Goal: Information Seeking & Learning: Learn about a topic

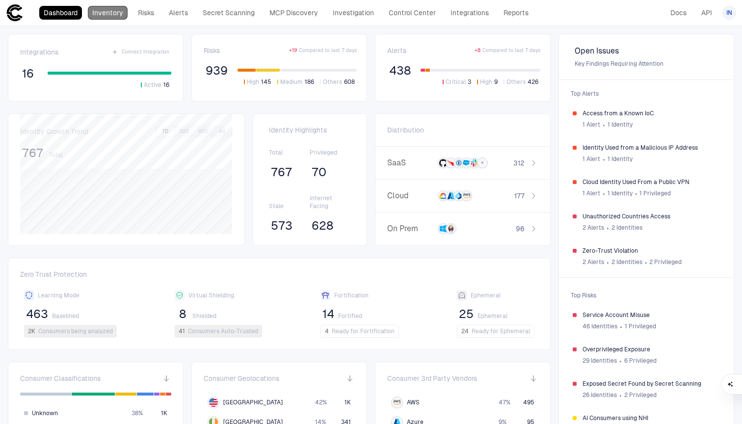
click at [98, 15] on link "Inventory" at bounding box center [108, 13] width 40 height 14
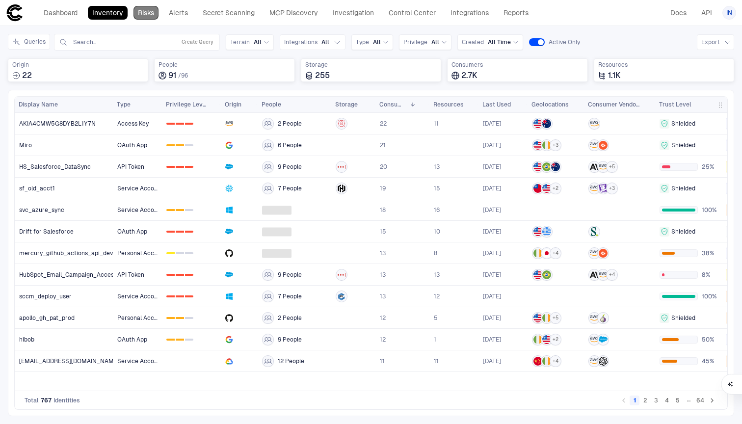
click at [147, 17] on link "Risks" at bounding box center [145, 13] width 25 height 14
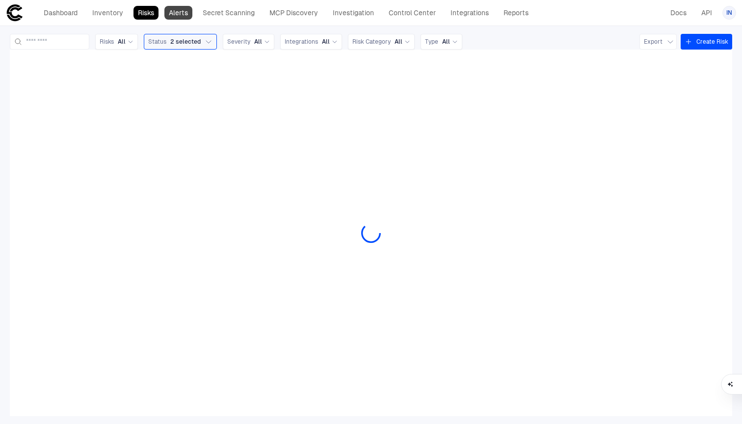
click at [188, 16] on link "Alerts" at bounding box center [178, 13] width 28 height 14
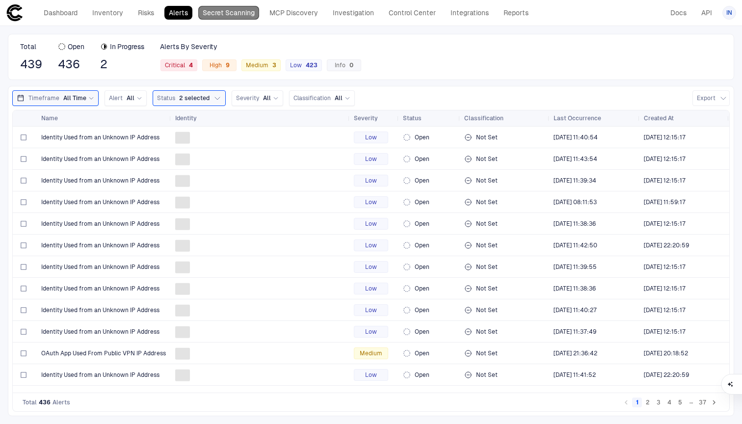
click at [206, 13] on link "Secret Scanning" at bounding box center [228, 13] width 61 height 14
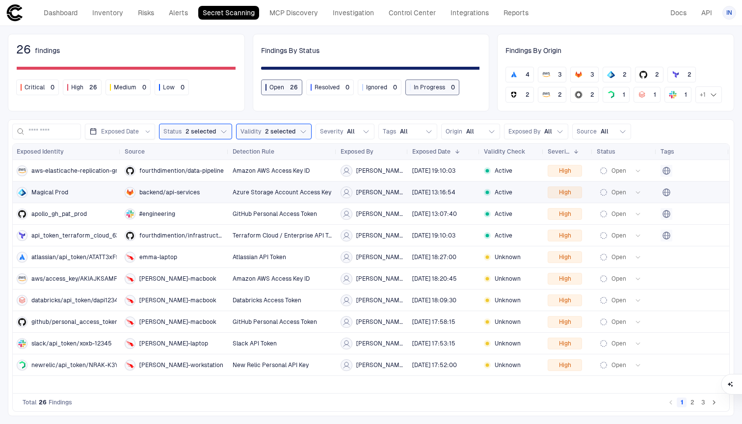
click at [350, 192] on icon at bounding box center [346, 192] width 8 height 8
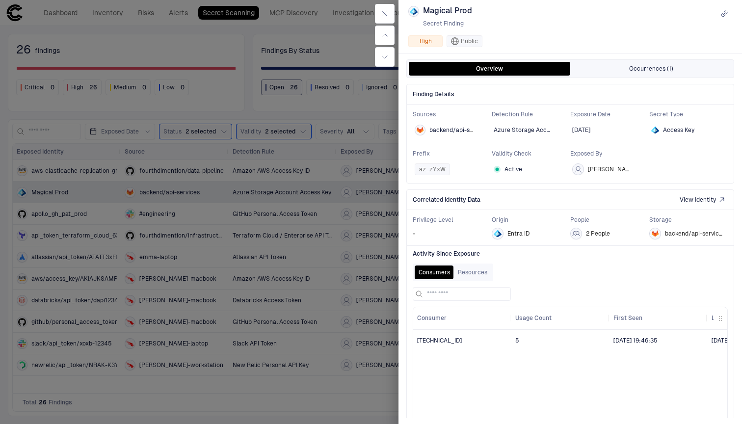
click at [676, 65] on button "Occurrences (1)" at bounding box center [650, 69] width 161 height 14
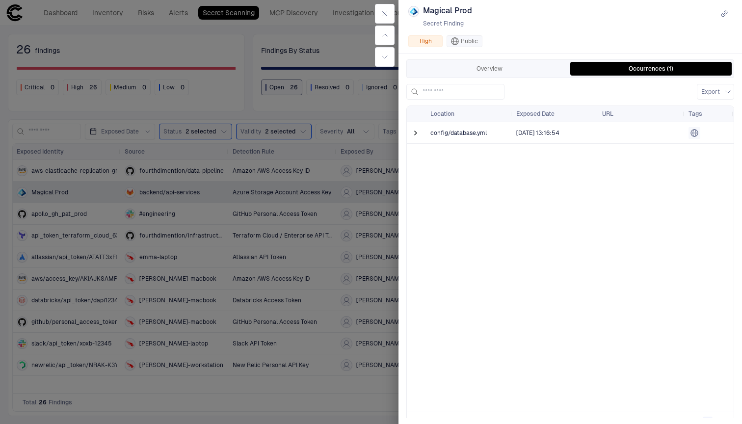
click at [463, 76] on div "Overview Occurrences (1)" at bounding box center [570, 68] width 328 height 19
click at [472, 67] on button "Overview" at bounding box center [489, 69] width 161 height 14
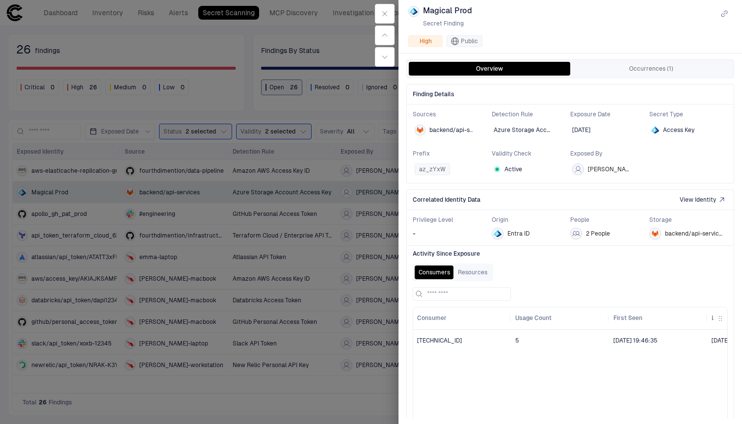
scroll to position [30, 0]
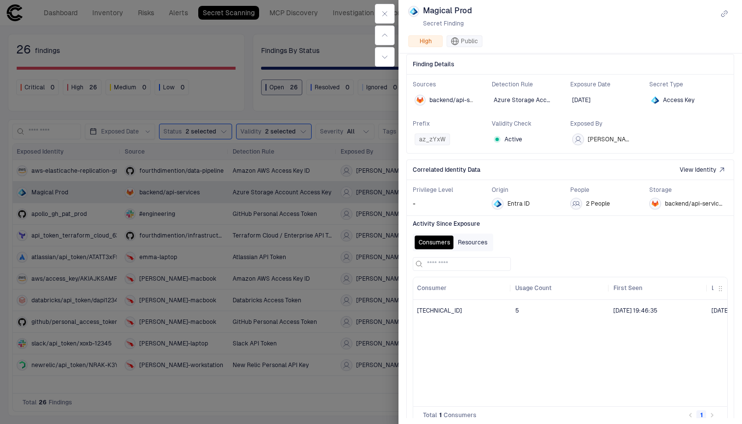
click at [467, 243] on button "Resources" at bounding box center [472, 242] width 37 height 14
click at [433, 246] on button "Consumers" at bounding box center [433, 242] width 39 height 14
click at [488, 242] on button "Resources" at bounding box center [472, 242] width 37 height 14
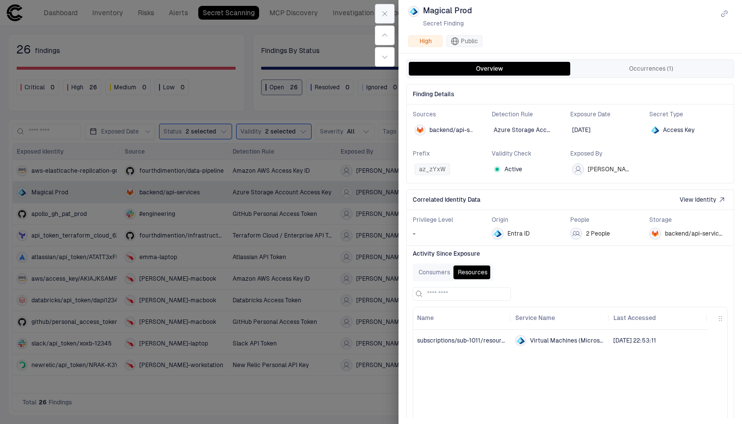
scroll to position [0, 0]
click at [384, 16] on icon "button" at bounding box center [385, 14] width 8 height 8
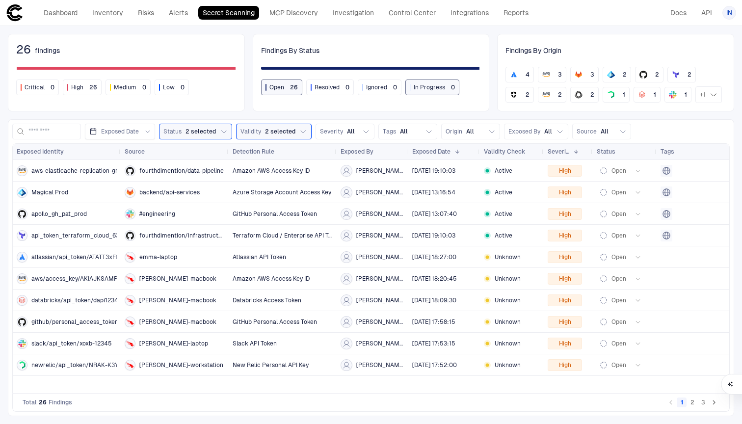
click at [184, 20] on div "Dashboard Inventory Risks Alerts Secret Scanning MCP Discovery Investigation Co…" at bounding box center [269, 13] width 527 height 18
click at [181, 16] on link "Alerts" at bounding box center [178, 13] width 28 height 14
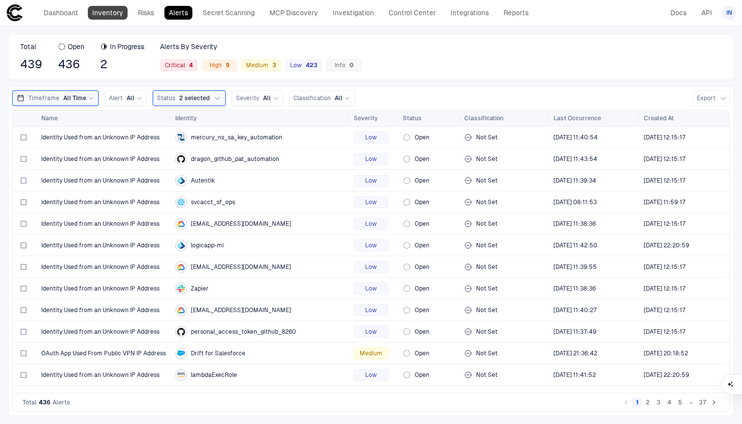
click at [105, 17] on link "Inventory" at bounding box center [108, 13] width 40 height 14
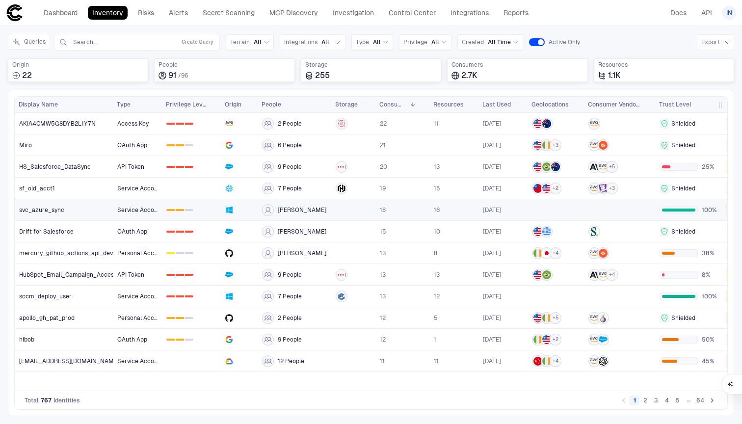
click at [280, 206] on span "[PERSON_NAME]" at bounding box center [302, 210] width 49 height 8
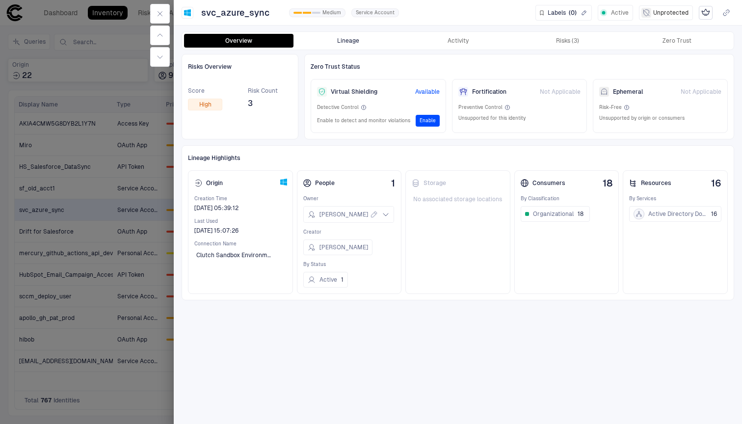
click at [337, 39] on button "Lineage" at bounding box center [347, 41] width 109 height 14
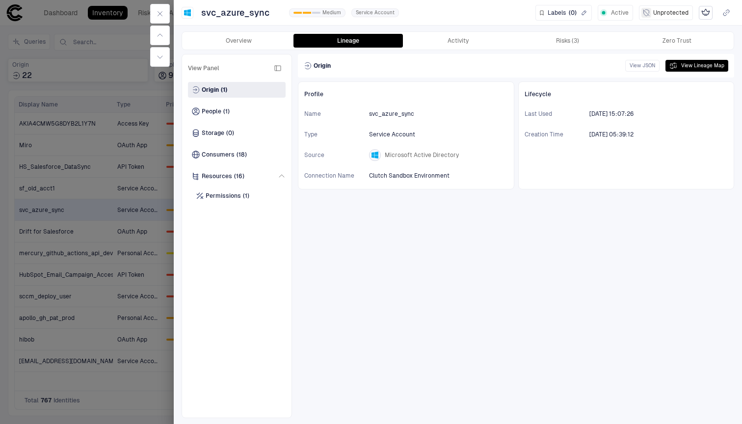
click at [445, 40] on button "Activity" at bounding box center [457, 41] width 109 height 14
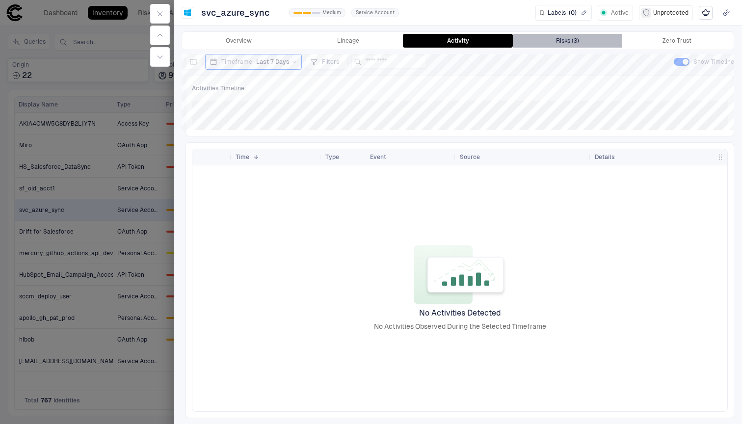
click at [562, 45] on button "Risks (3)" at bounding box center [567, 41] width 109 height 14
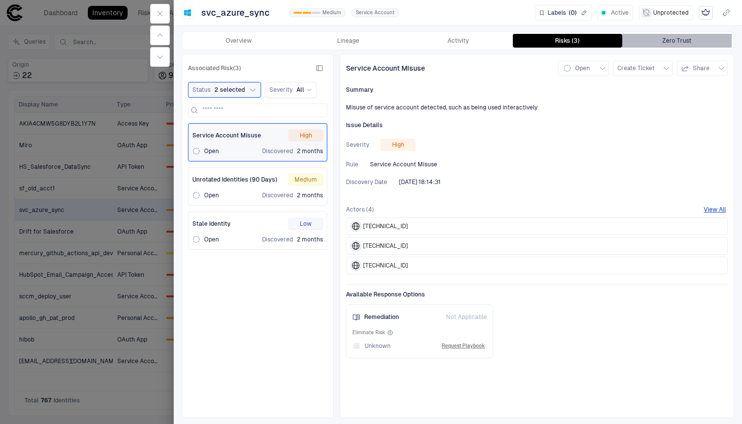
click at [699, 42] on button "Zero Trust" at bounding box center [676, 41] width 109 height 14
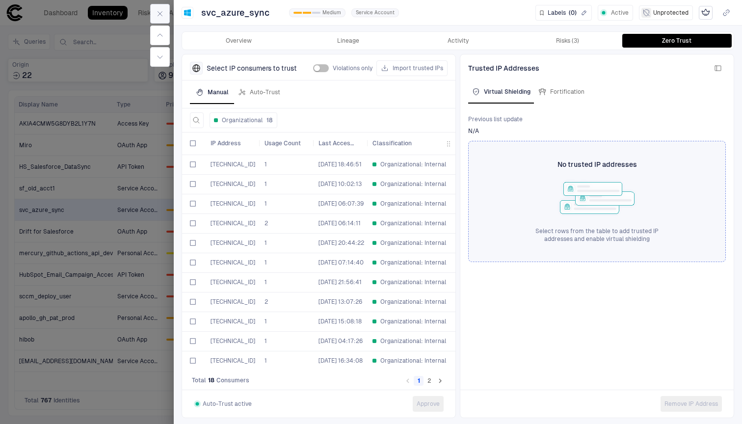
click at [159, 13] on icon "button" at bounding box center [160, 14] width 4 height 4
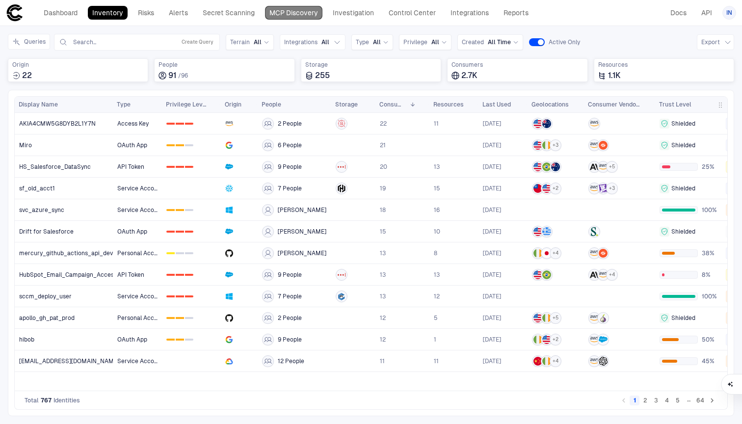
click at [294, 16] on link "MCP Discovery" at bounding box center [293, 13] width 57 height 14
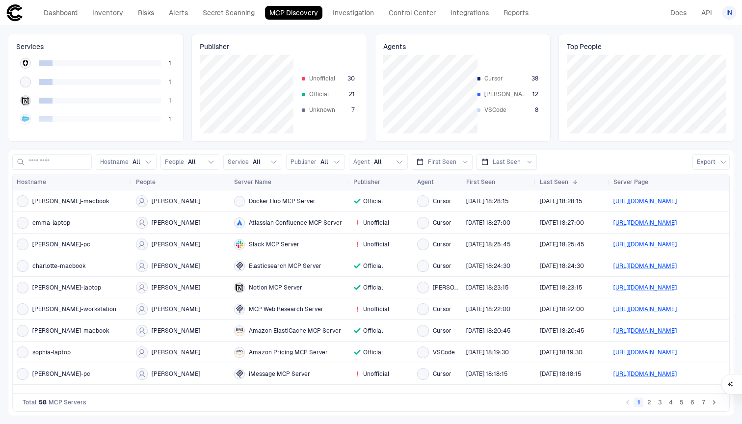
scroll to position [160, 0]
click at [73, 203] on span "[PERSON_NAME]-macbook" at bounding box center [70, 201] width 77 height 8
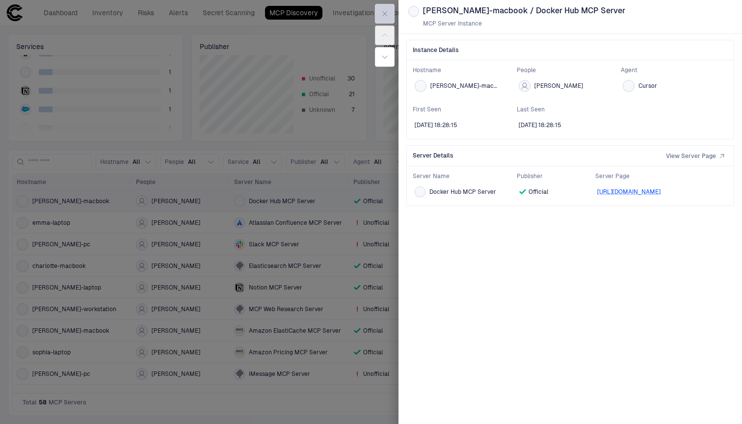
click at [393, 11] on button "button" at bounding box center [385, 14] width 20 height 20
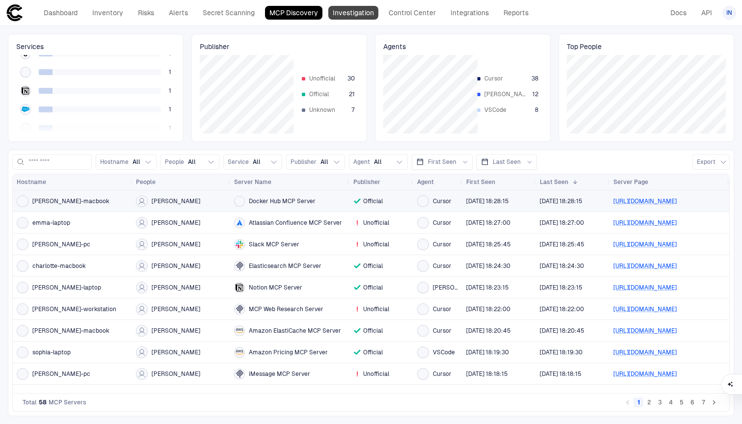
click at [351, 9] on link "Investigation" at bounding box center [353, 13] width 50 height 14
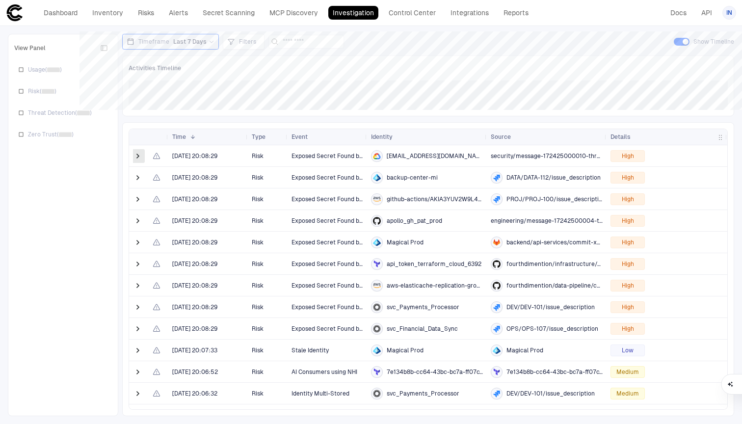
click at [138, 152] on span at bounding box center [138, 156] width 10 height 10
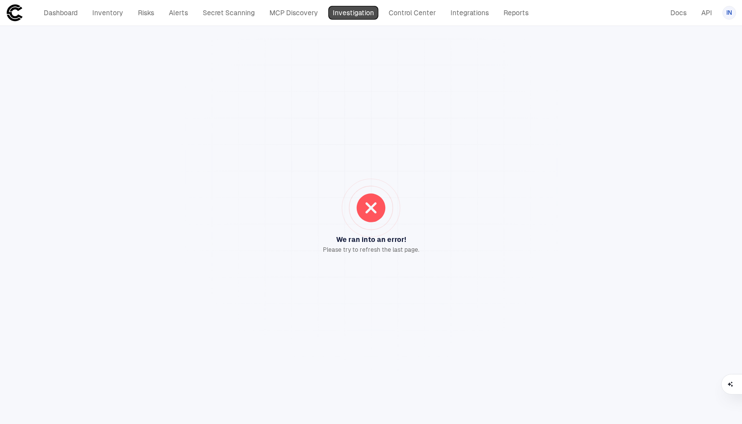
click at [350, 8] on link "Investigation" at bounding box center [353, 13] width 50 height 14
click at [325, 19] on div "Dashboard Inventory Risks Alerts Secret Scanning MCP Discovery Investigation Co…" at bounding box center [285, 13] width 493 height 14
click at [301, 19] on link "MCP Discovery" at bounding box center [293, 13] width 57 height 14
click at [345, 17] on link "Investigation" at bounding box center [353, 13] width 50 height 14
click at [307, 6] on link "MCP Discovery" at bounding box center [293, 13] width 57 height 14
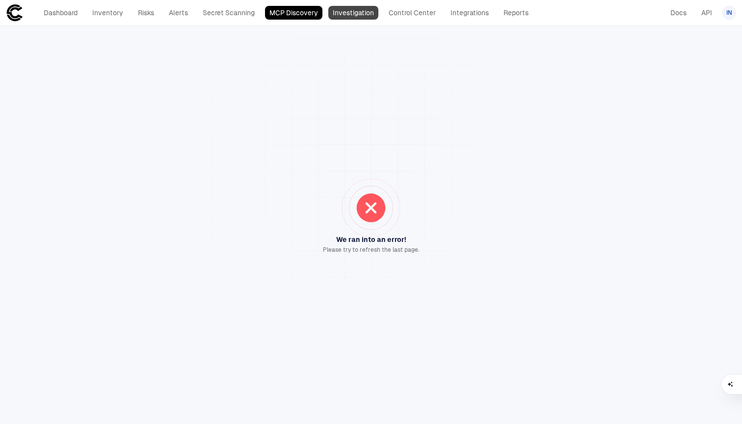
click at [348, 14] on link "Investigation" at bounding box center [353, 13] width 50 height 14
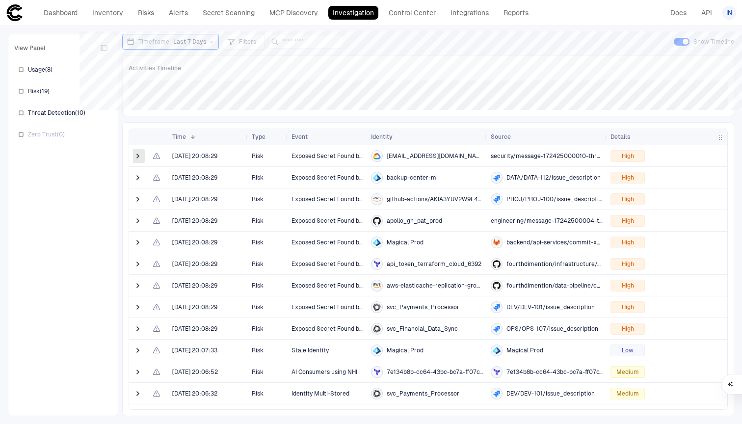
click at [133, 155] on span at bounding box center [138, 156] width 10 height 10
click at [137, 184] on span at bounding box center [138, 177] width 10 height 20
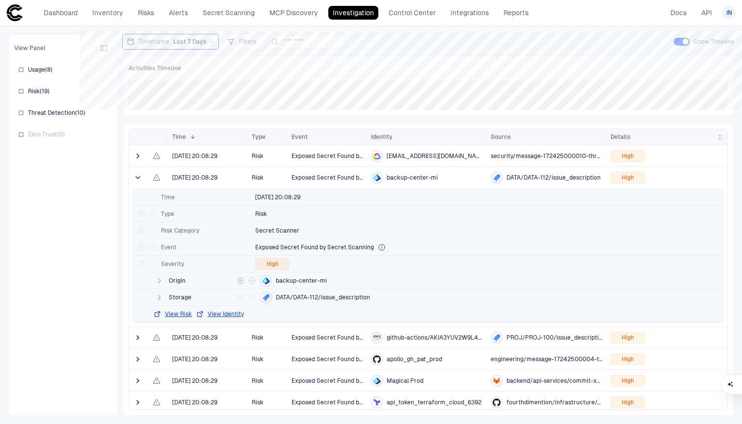
click at [179, 280] on span "Origin" at bounding box center [201, 281] width 64 height 8
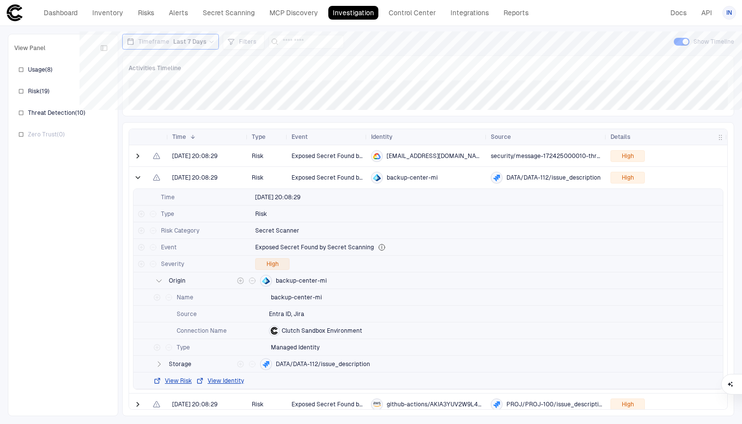
click at [179, 280] on span "Origin" at bounding box center [201, 281] width 64 height 8
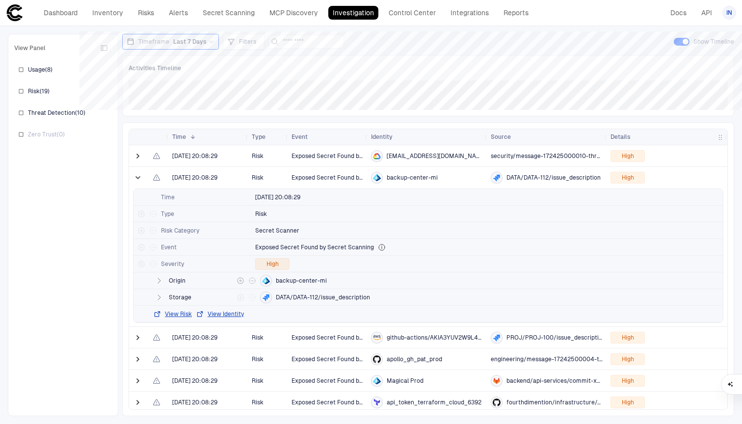
click at [179, 280] on span "Origin" at bounding box center [201, 281] width 64 height 8
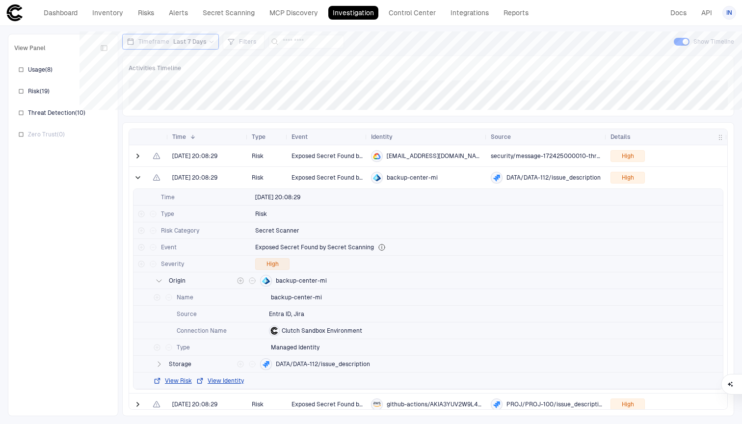
click at [174, 284] on span "Origin" at bounding box center [201, 281] width 64 height 8
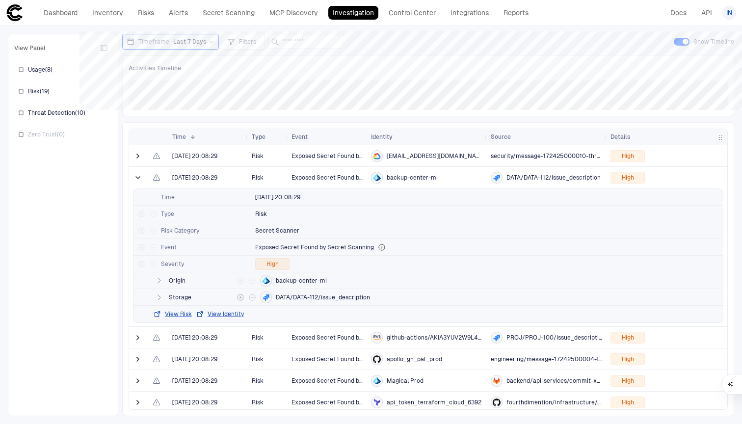
click at [184, 294] on span "Storage" at bounding box center [201, 297] width 64 height 8
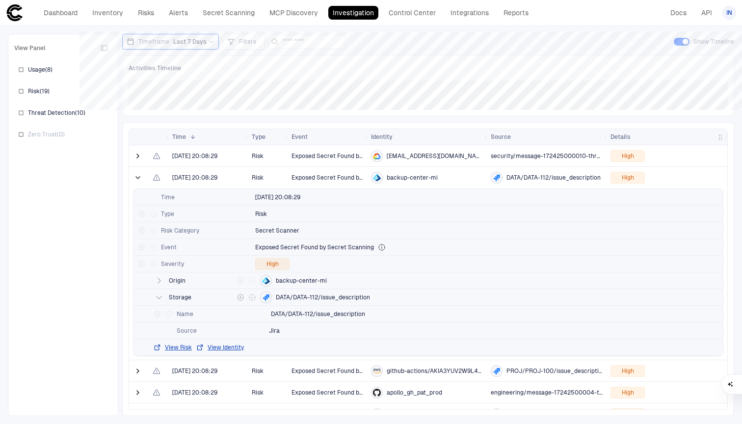
click at [172, 297] on span "Storage" at bounding box center [201, 297] width 64 height 8
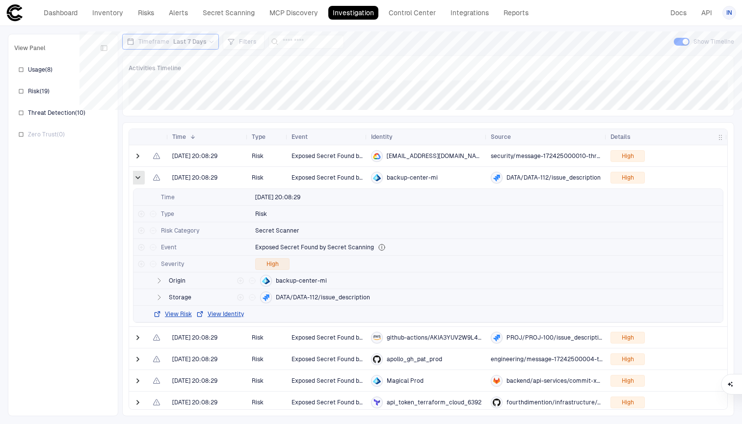
click at [135, 181] on span at bounding box center [138, 178] width 10 height 10
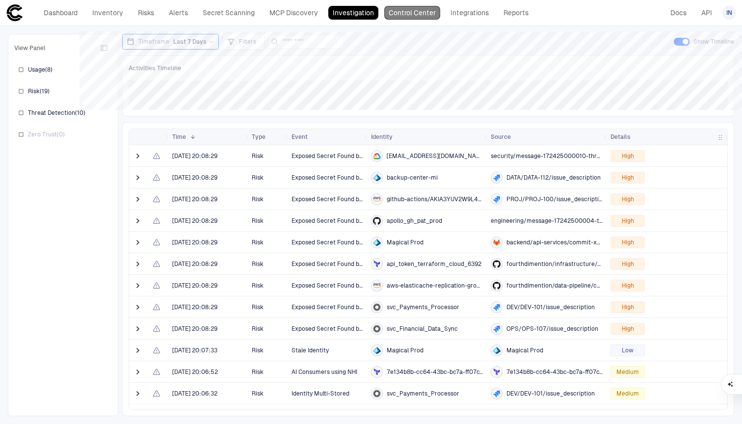
click at [388, 11] on link "Control Center" at bounding box center [412, 13] width 56 height 14
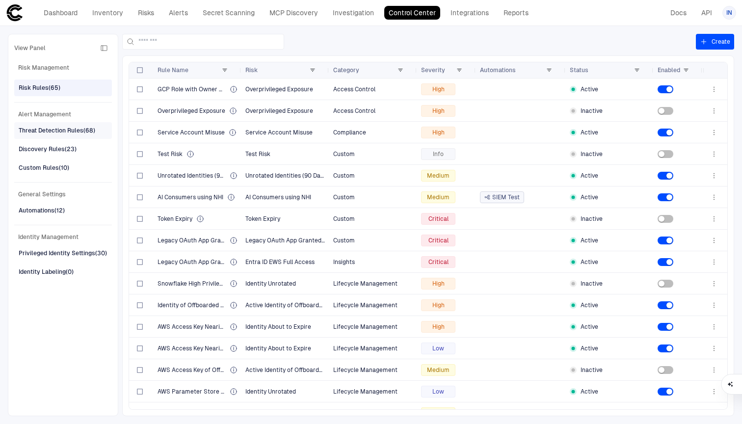
click at [61, 130] on div "Threat Detection Rules (68)" at bounding box center [57, 130] width 77 height 9
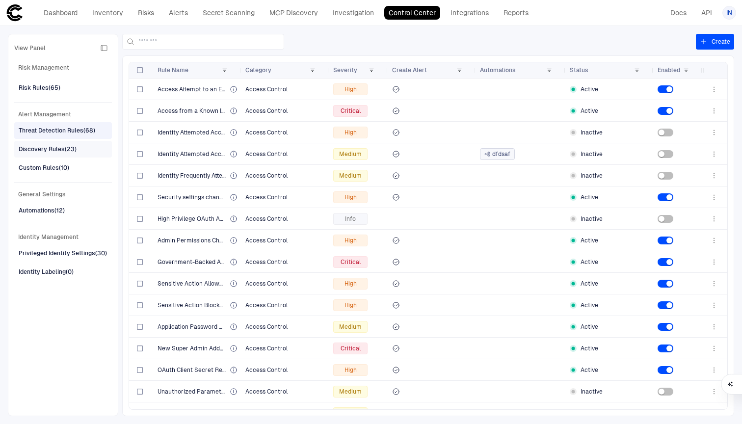
click at [56, 143] on span "Discovery Rules (23)" at bounding box center [48, 149] width 58 height 13
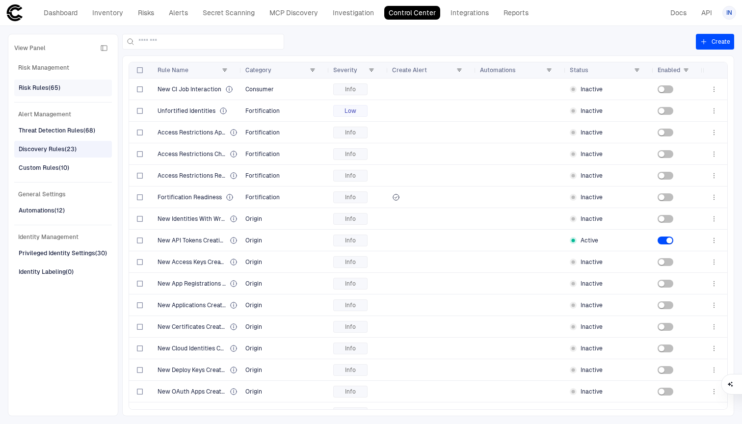
click at [47, 81] on span "Risk Rules (65)" at bounding box center [40, 87] width 42 height 13
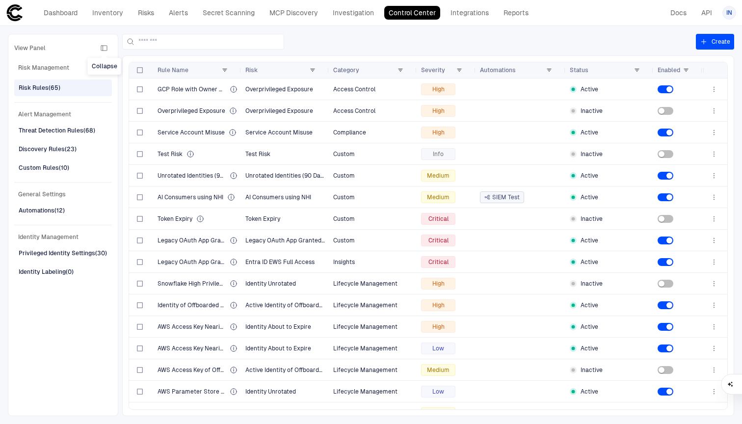
click at [104, 45] on icon "button" at bounding box center [104, 48] width 8 height 8
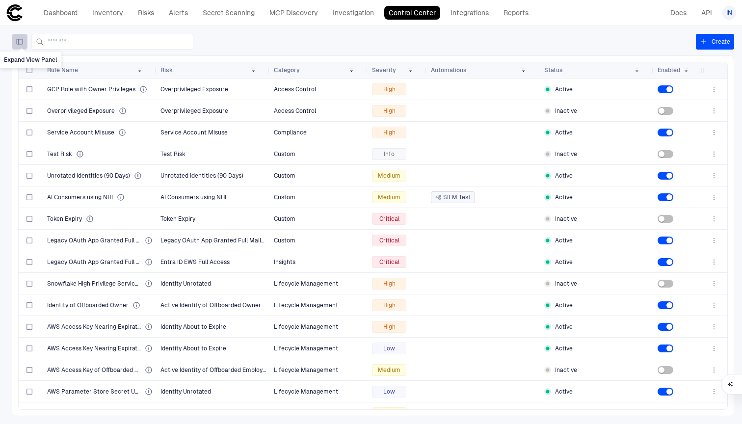
click at [23, 43] on icon "Expand View Panel" at bounding box center [20, 42] width 8 height 8
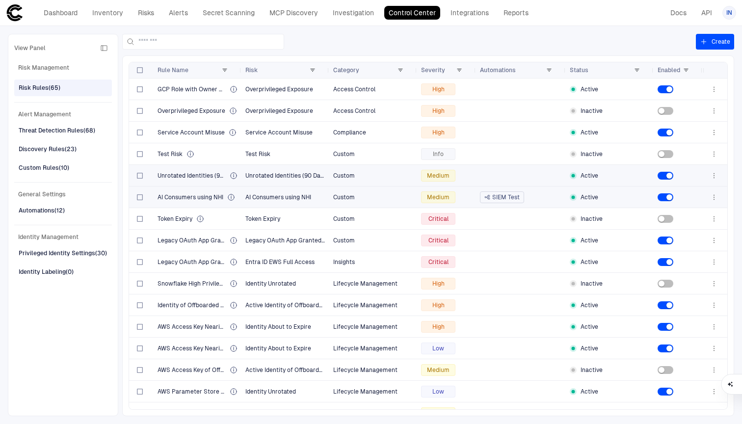
click at [354, 194] on span "Custom" at bounding box center [344, 197] width 22 height 7
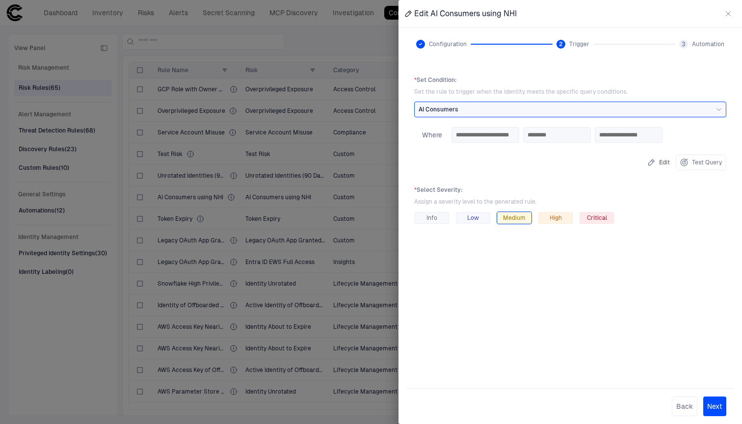
click at [379, 112] on div at bounding box center [371, 212] width 742 height 424
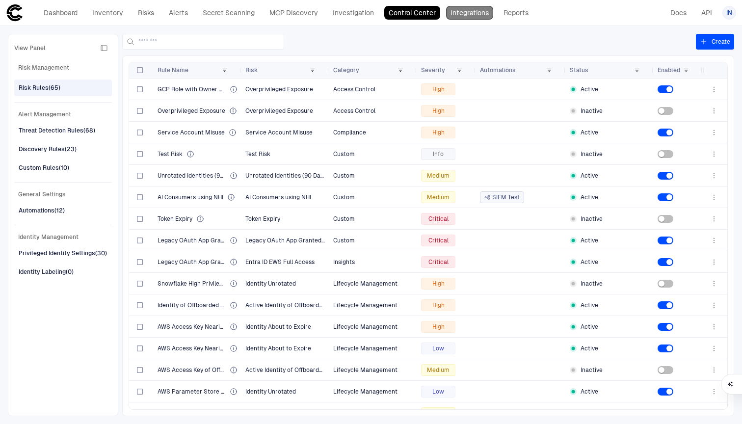
click at [464, 15] on link "Integrations" at bounding box center [469, 13] width 47 height 14
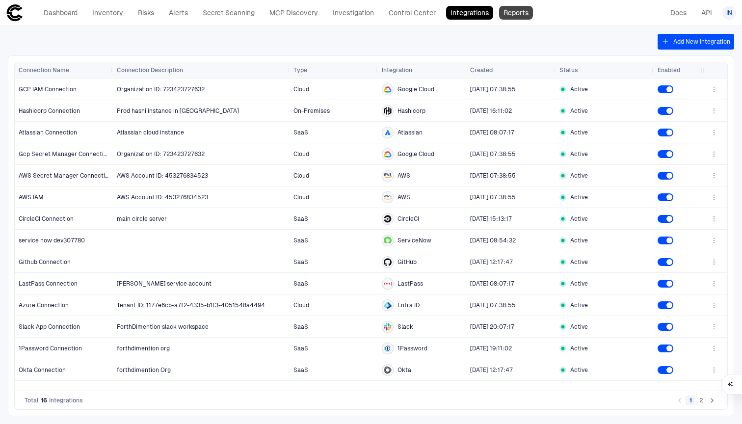
click at [518, 14] on link "Reports" at bounding box center [516, 13] width 34 height 14
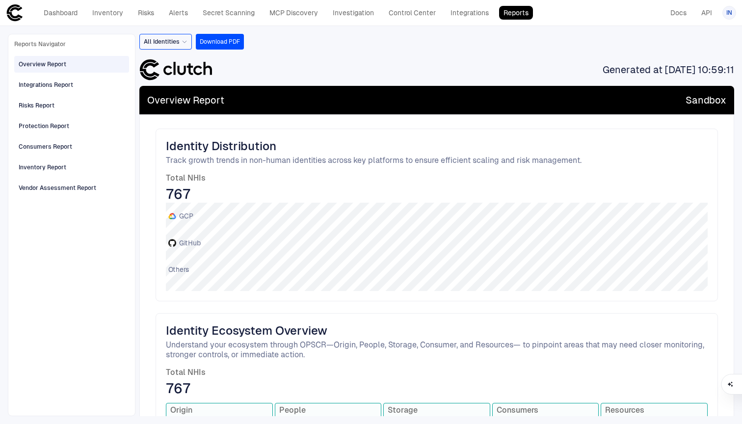
click at [619, 69] on span "Generated at 10/09/2025, 10:59:11" at bounding box center [667, 69] width 131 height 13
click at [600, 51] on div "All Identities Download PDF Generated at 10/09/2025, 10:59:11 Overview Report S…" at bounding box center [436, 225] width 594 height 382
click at [183, 12] on link "Alerts" at bounding box center [178, 13] width 28 height 14
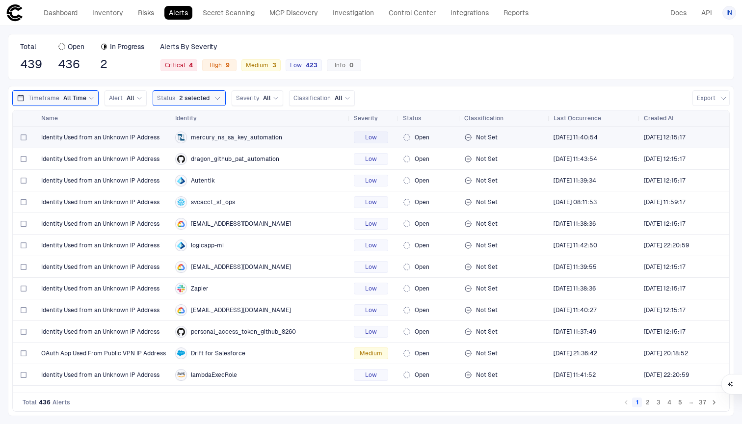
click at [87, 134] on span "Identity Used from an Unknown IP Address" at bounding box center [100, 137] width 118 height 8
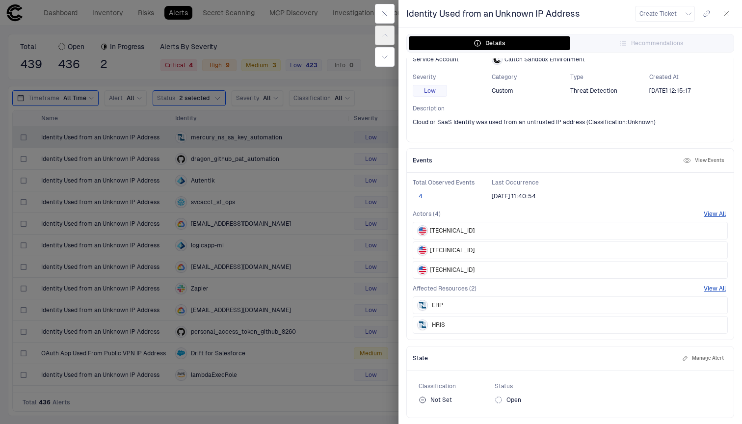
scroll to position [78, 0]
click at [712, 292] on div "Affected Resources (2) View All ERP HRIS" at bounding box center [569, 308] width 315 height 49
click at [712, 291] on button "View All" at bounding box center [714, 288] width 22 height 8
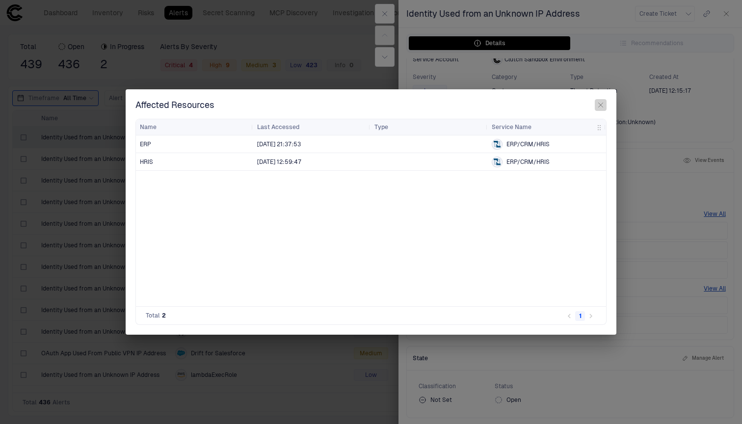
click at [596, 105] on icon "button" at bounding box center [600, 105] width 8 height 8
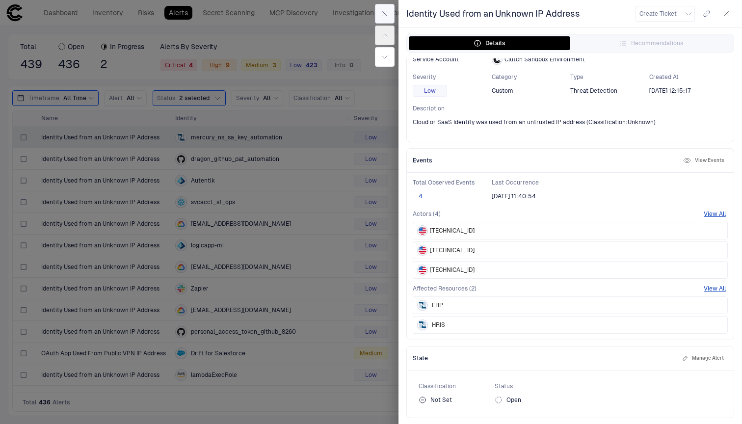
click at [386, 13] on icon "button" at bounding box center [385, 14] width 8 height 8
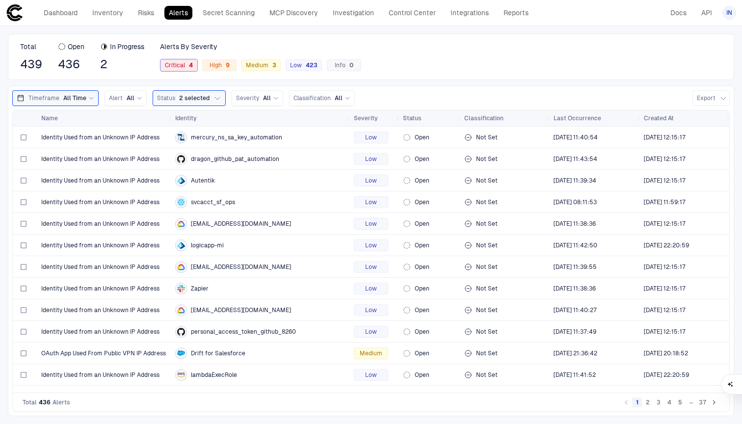
click at [165, 68] on div "Critical 4" at bounding box center [178, 65] width 37 height 12
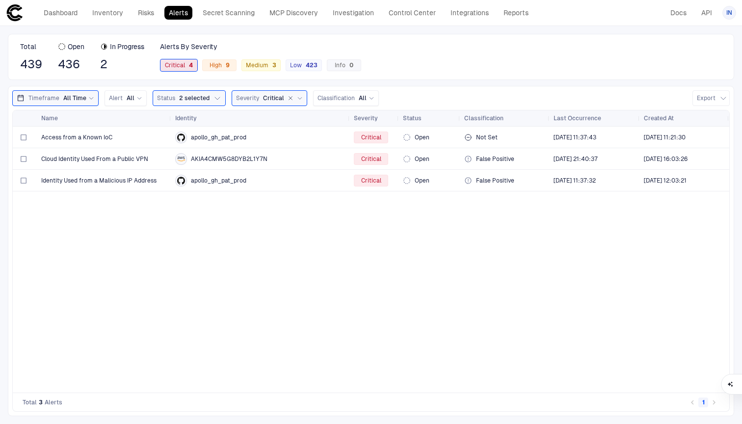
click at [175, 68] on span "Critical 4" at bounding box center [179, 65] width 28 height 8
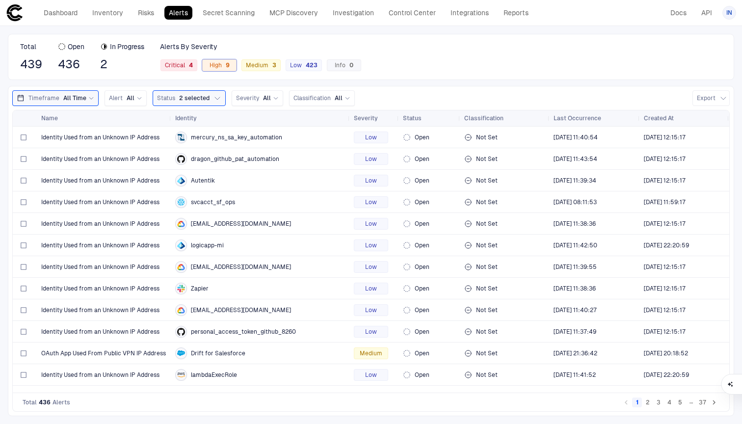
click at [222, 69] on div "High 9" at bounding box center [219, 65] width 34 height 12
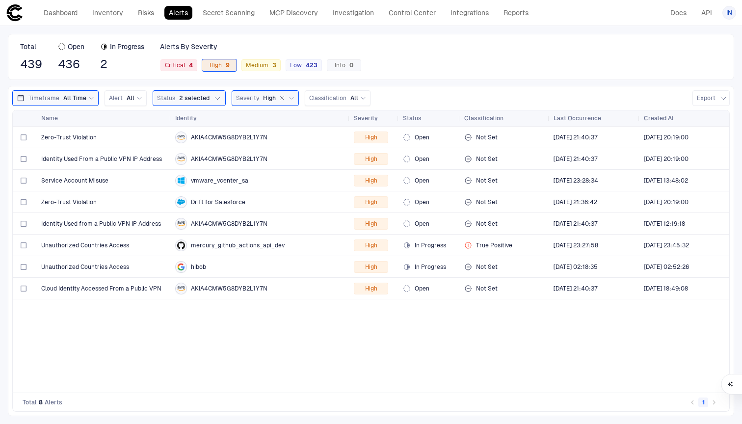
click at [222, 69] on div "High 9" at bounding box center [219, 65] width 34 height 12
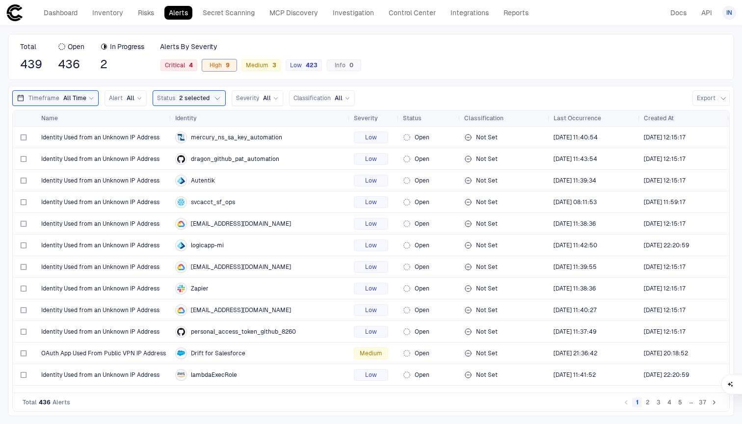
click at [220, 60] on div "High 9" at bounding box center [219, 65] width 34 height 12
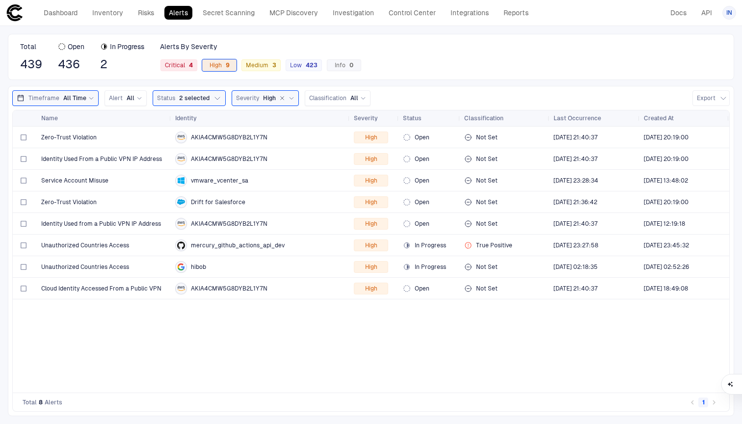
click at [227, 63] on div "9" at bounding box center [226, 65] width 8 height 7
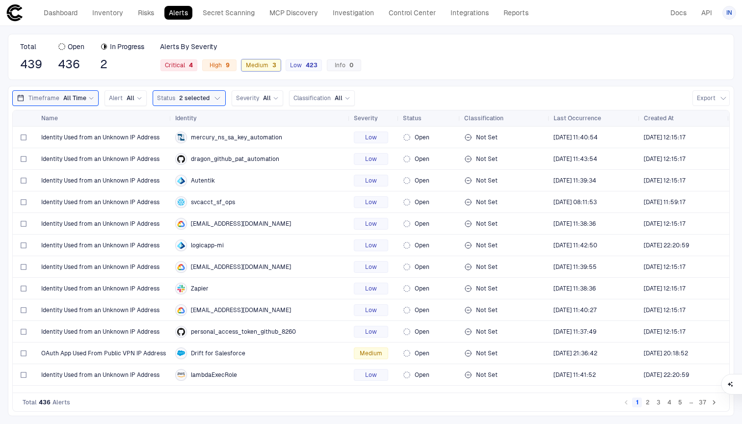
click at [269, 63] on div "3" at bounding box center [272, 65] width 8 height 7
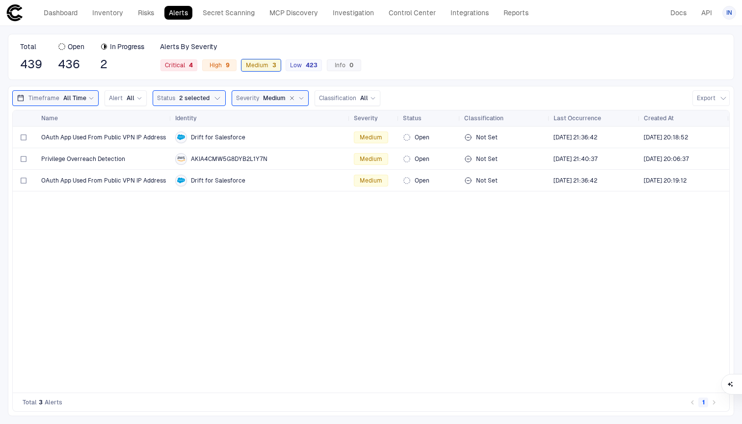
click at [269, 63] on div "3" at bounding box center [272, 65] width 8 height 7
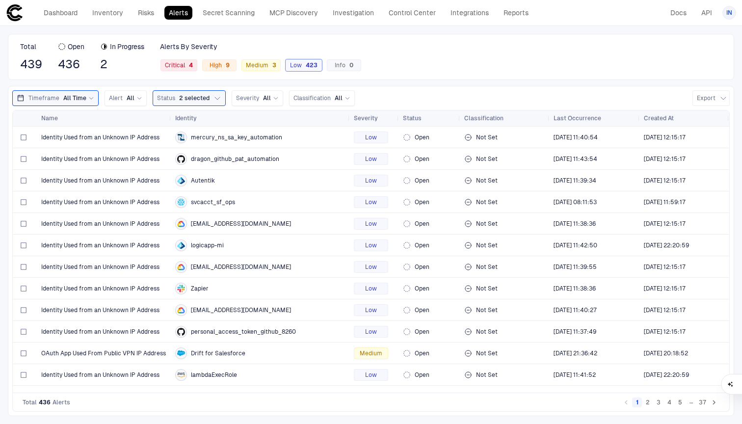
click at [298, 60] on div "Low 423" at bounding box center [303, 65] width 36 height 12
click at [295, 64] on span "Low 423" at bounding box center [303, 65] width 27 height 8
click at [236, 100] on span "Severity" at bounding box center [247, 98] width 23 height 8
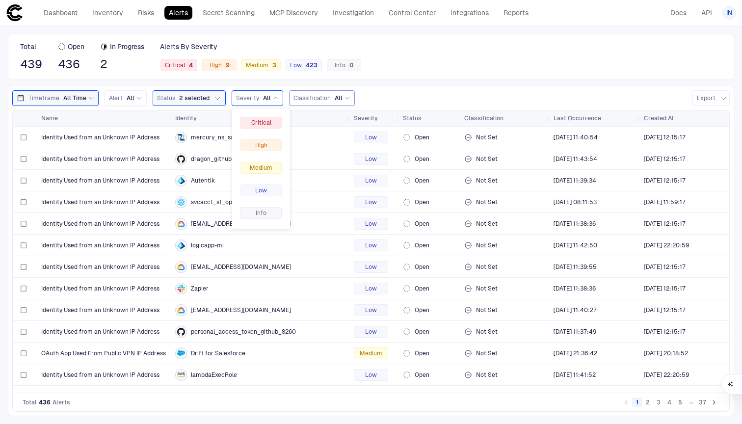
click at [301, 100] on span "Classification" at bounding box center [311, 98] width 37 height 8
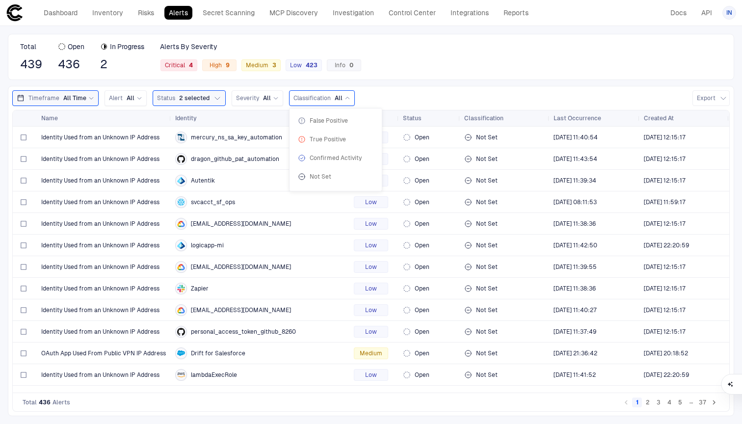
click at [300, 104] on div "Classification All" at bounding box center [322, 98] width 66 height 16
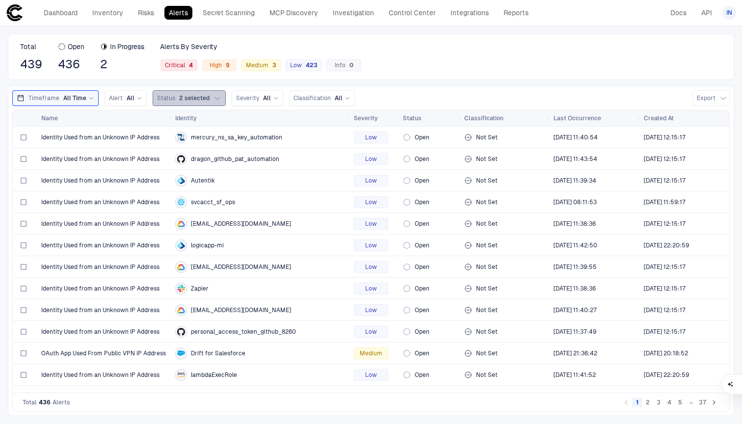
click at [199, 97] on span "2 selected" at bounding box center [194, 98] width 30 height 8
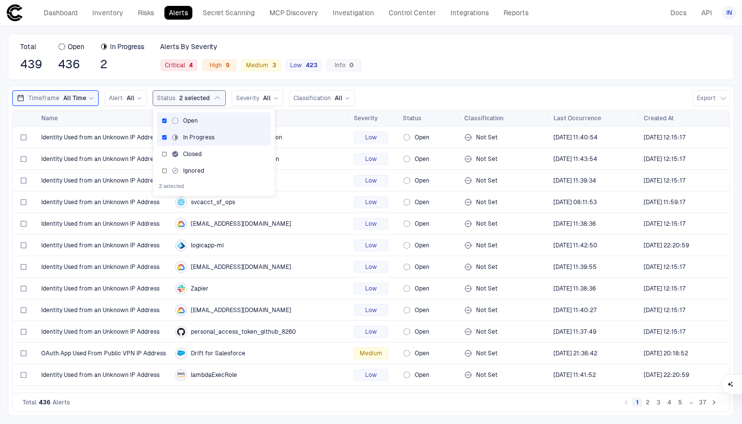
click at [165, 103] on button "Status 2 selected" at bounding box center [189, 98] width 73 height 16
click at [127, 99] on span "All" at bounding box center [131, 98] width 8 height 8
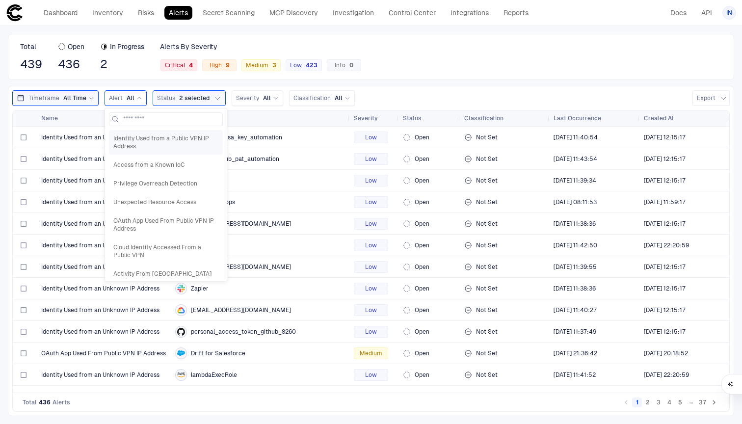
click at [143, 142] on span "Identity Used from a Public VPN IP Address" at bounding box center [165, 142] width 105 height 16
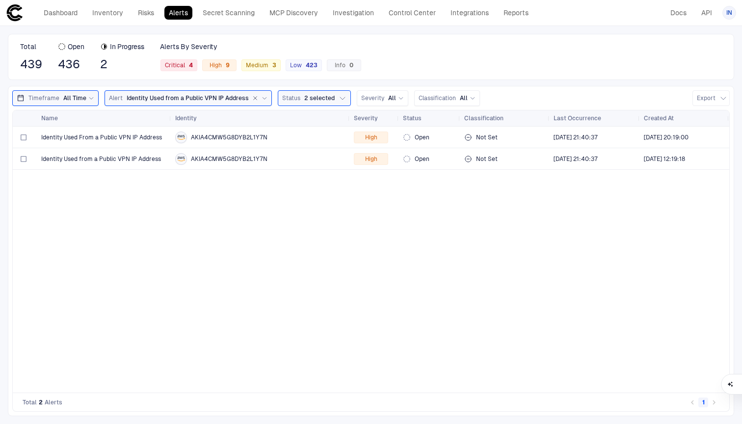
click at [252, 96] on icon "button" at bounding box center [255, 98] width 6 height 6
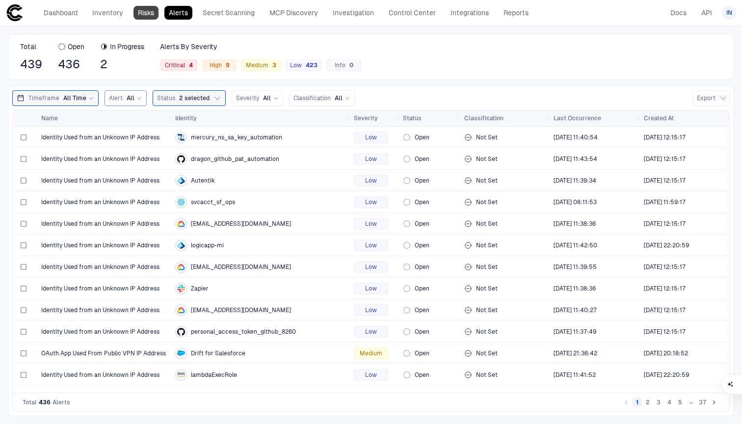
click at [148, 11] on link "Risks" at bounding box center [145, 13] width 25 height 14
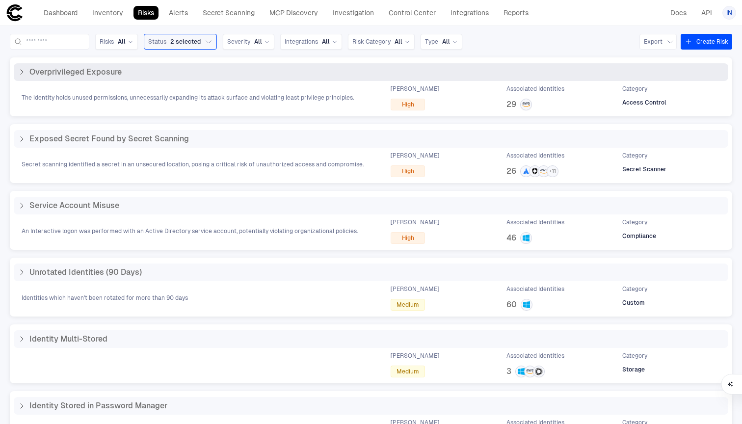
click at [105, 76] on span "Overprivileged Exposure" at bounding box center [75, 72] width 92 height 10
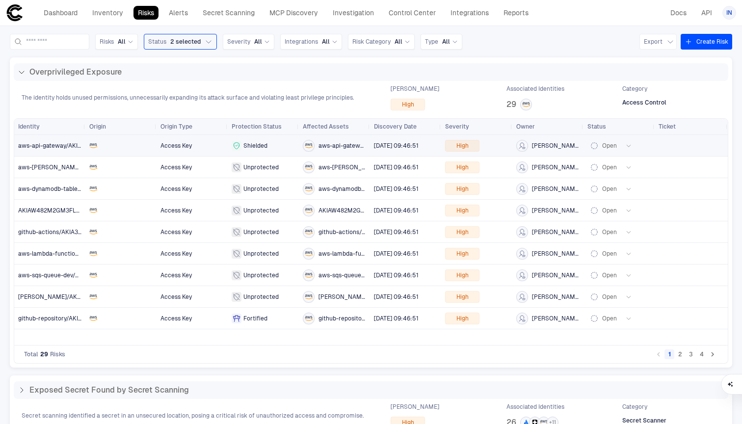
click at [115, 150] on div at bounding box center [120, 145] width 63 height 20
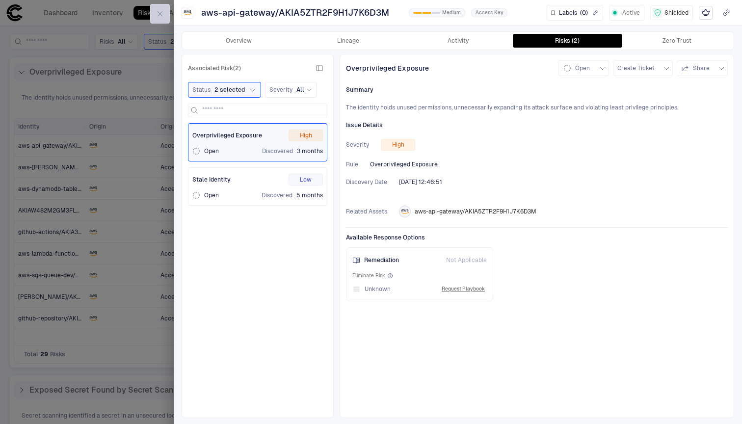
click at [159, 14] on icon "button" at bounding box center [160, 14] width 8 height 8
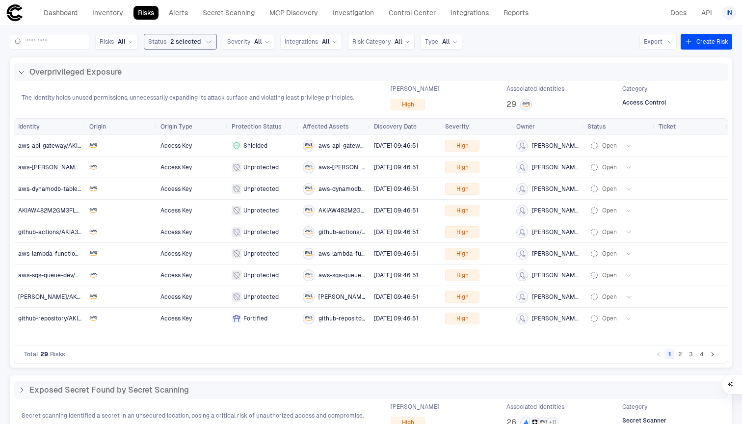
click at [195, 49] on button "Status 2 selected" at bounding box center [180, 42] width 73 height 16
click at [146, 15] on link "Risks" at bounding box center [145, 13] width 25 height 14
click at [112, 15] on link "Inventory" at bounding box center [108, 13] width 40 height 14
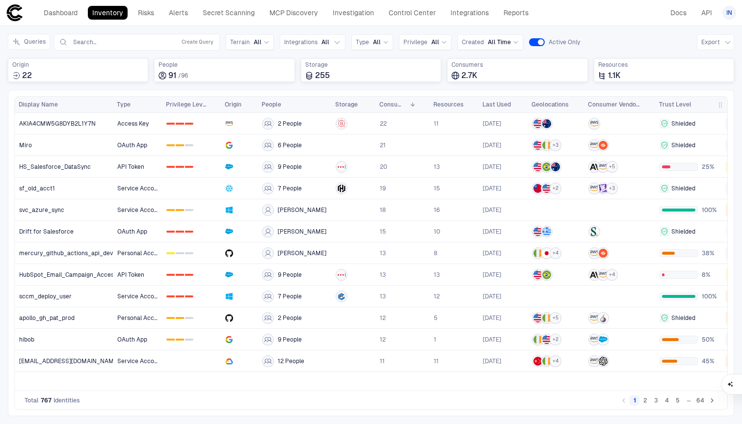
click at [11, 108] on div "Drag here to set row groups Drag here to set column labels Display Name" at bounding box center [371, 253] width 726 height 326
click at [148, 14] on link "Risks" at bounding box center [145, 13] width 25 height 14
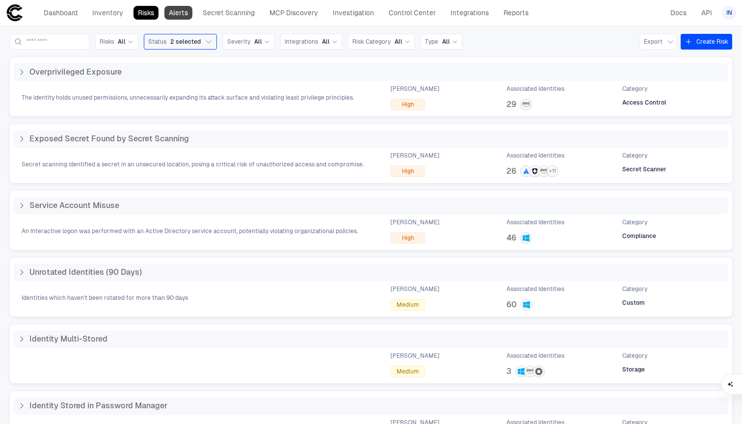
click at [187, 12] on link "Alerts" at bounding box center [178, 13] width 28 height 14
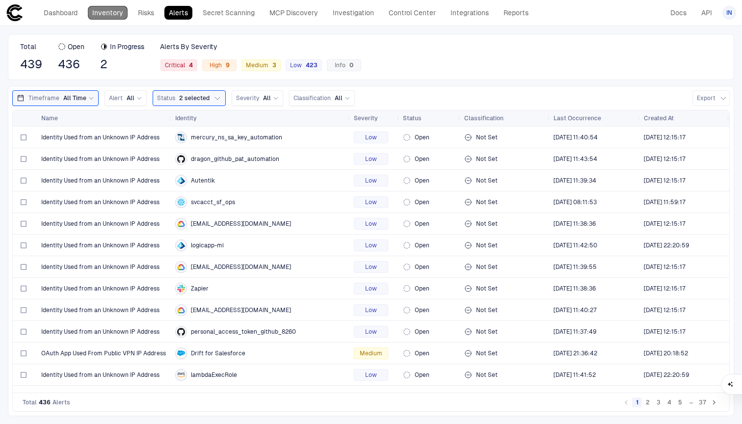
click at [93, 12] on link "Inventory" at bounding box center [108, 13] width 40 height 14
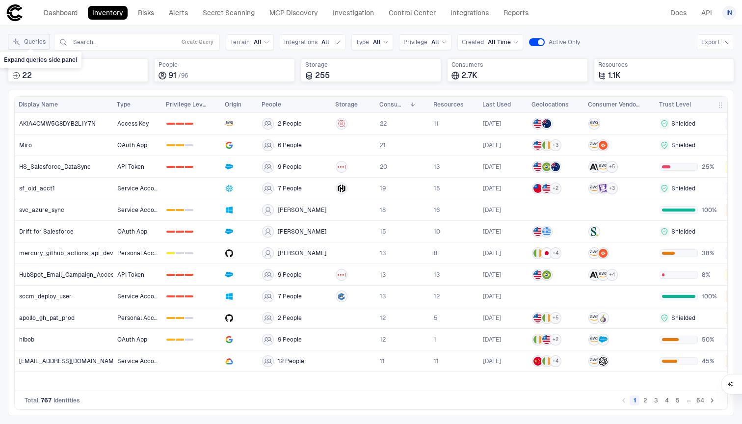
click at [18, 37] on button "Queries" at bounding box center [29, 42] width 42 height 16
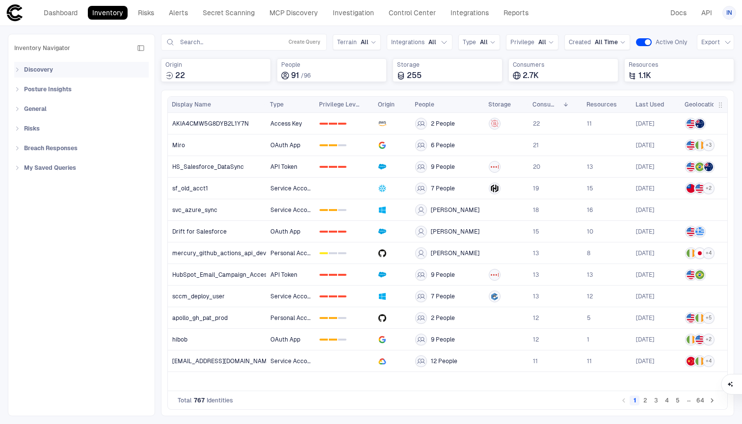
click at [39, 76] on div "Discovery" at bounding box center [84, 70] width 129 height 16
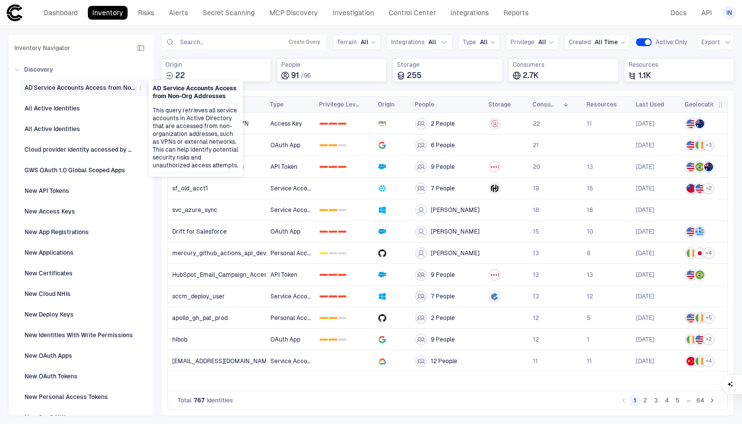
click at [36, 93] on span "AD Service Accounts Access from Non-Org Addresses" at bounding box center [80, 87] width 110 height 13
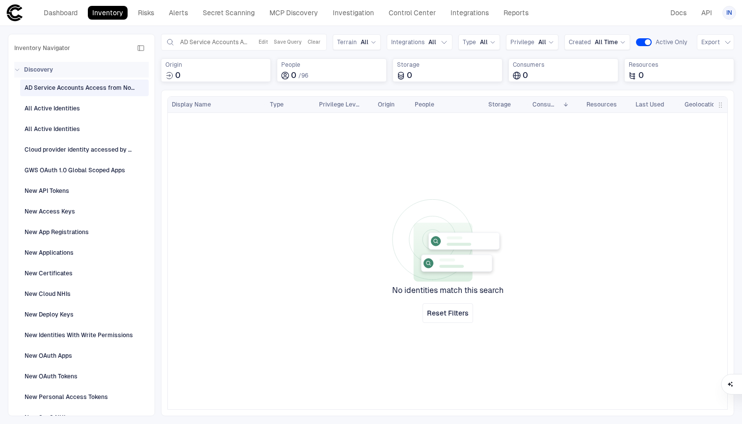
click at [65, 71] on div "Discovery" at bounding box center [84, 70] width 129 height 16
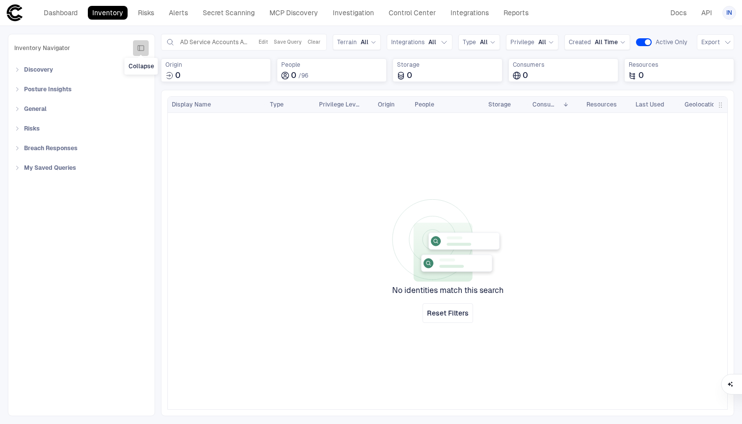
click at [144, 51] on icon "button" at bounding box center [141, 48] width 8 height 8
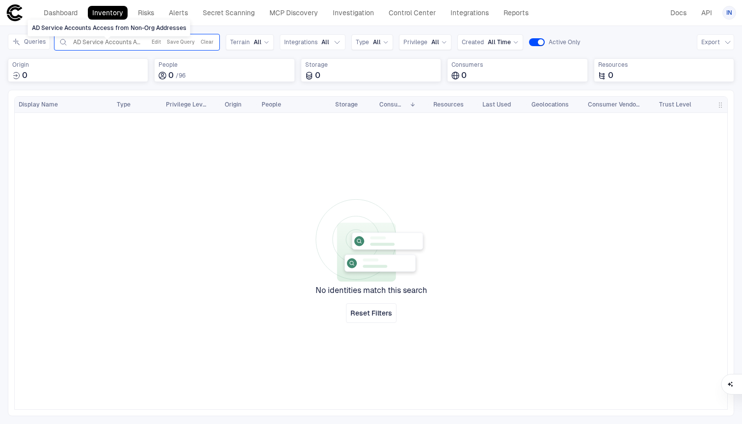
click at [86, 42] on span "AD Service Accounts Access from Non-Org Addresses" at bounding box center [107, 42] width 68 height 8
click at [206, 46] on button "Clear" at bounding box center [207, 42] width 17 height 12
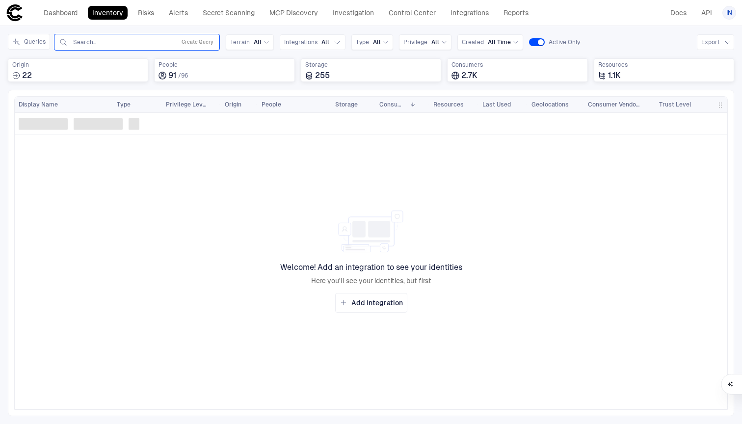
click at [131, 31] on div "Inventory Navigator Discovery AD Service Accounts Access from Non-Org Addresses…" at bounding box center [371, 225] width 742 height 398
click at [188, 39] on button "Create Query" at bounding box center [198, 42] width 36 height 12
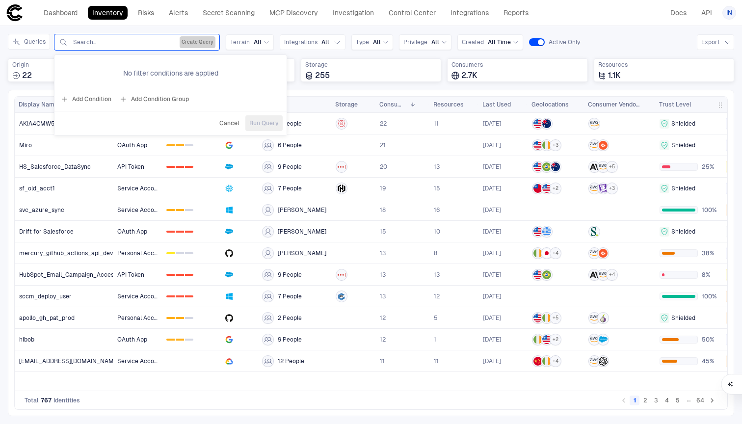
click at [183, 41] on button "Create Query" at bounding box center [198, 42] width 36 height 12
click at [288, 18] on link "MCP Discovery" at bounding box center [293, 13] width 57 height 14
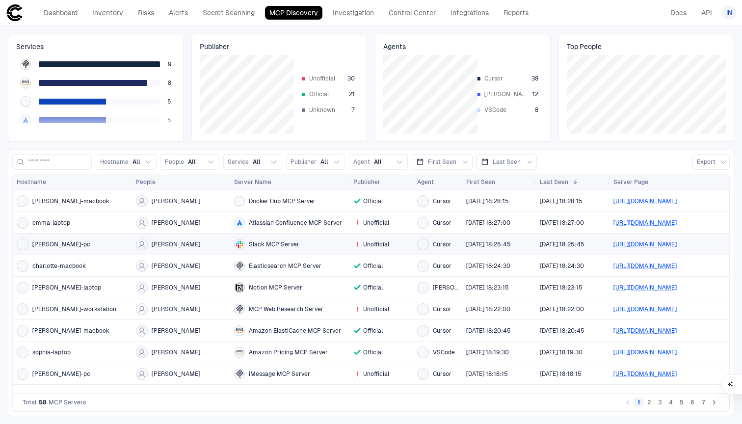
click at [256, 252] on div "Slack MCP Server" at bounding box center [289, 244] width 111 height 20
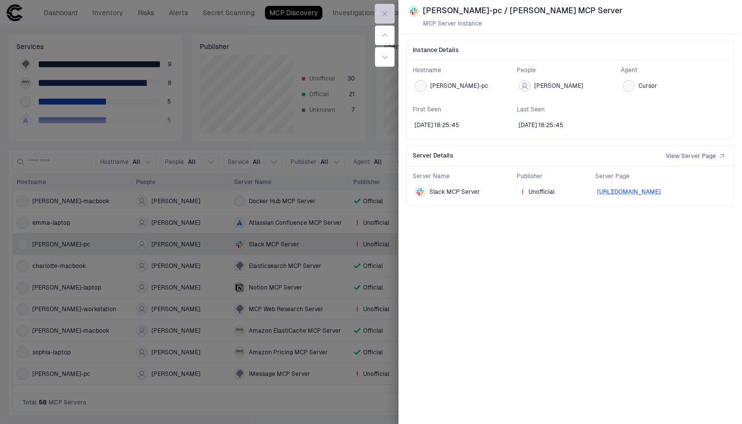
click at [386, 12] on icon "button" at bounding box center [385, 14] width 8 height 8
